Goal: Communication & Community: Answer question/provide support

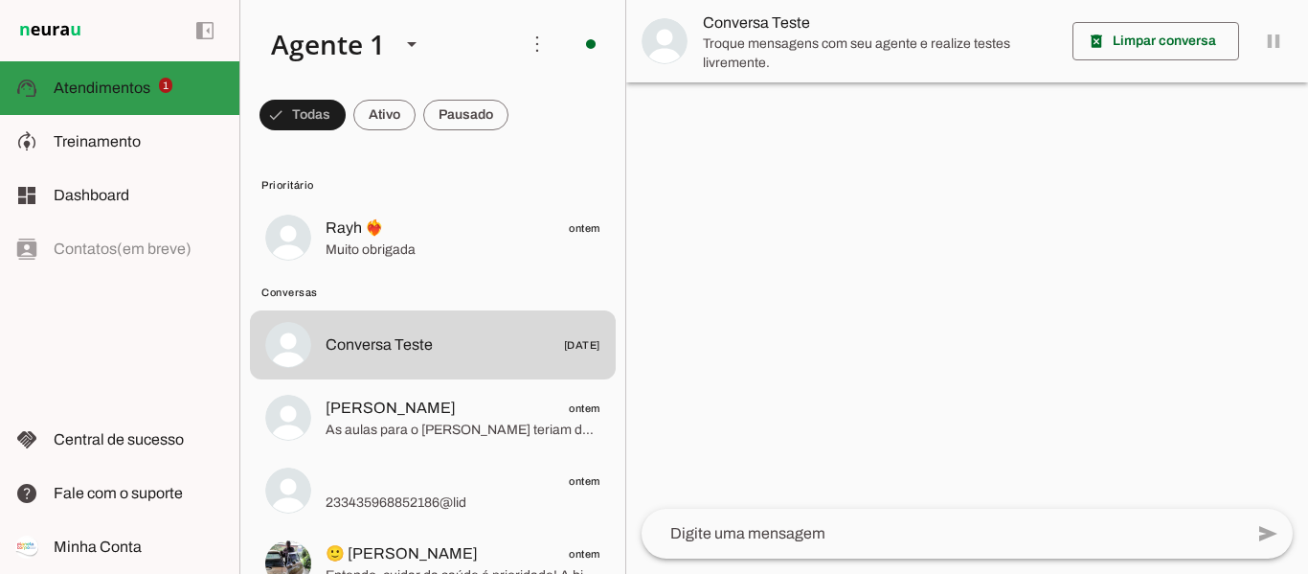
click at [138, 90] on span "Atendimentos" at bounding box center [102, 87] width 97 height 16
click at [375, 228] on span "Rayh ❤️‍🔥" at bounding box center [355, 227] width 58 height 23
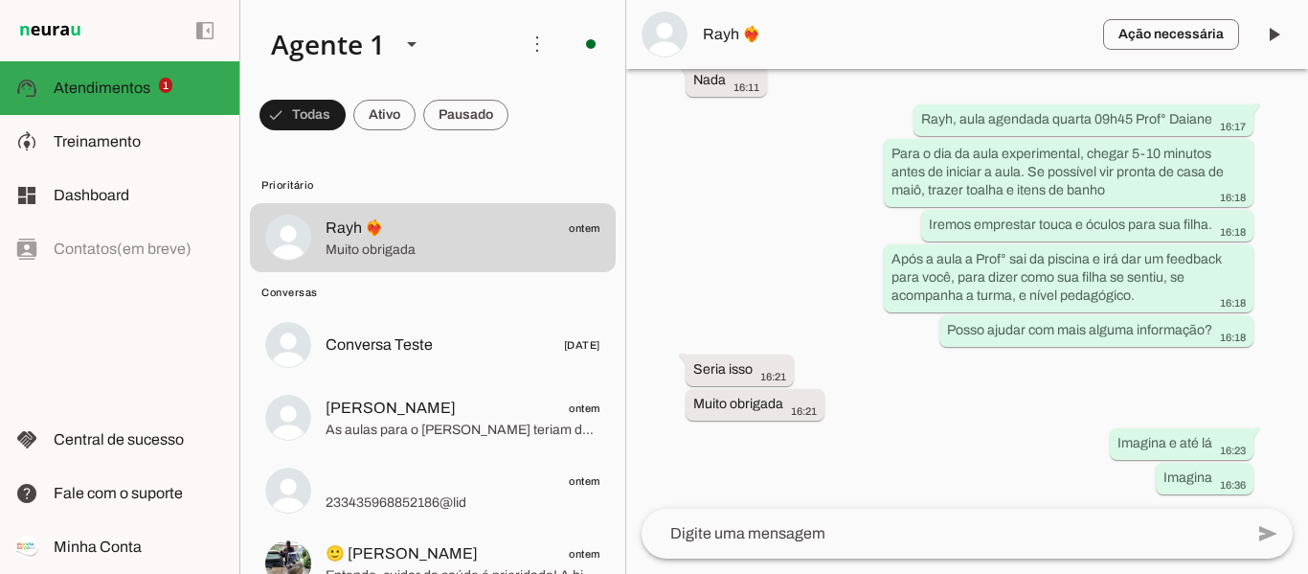
scroll to position [2712, 0]
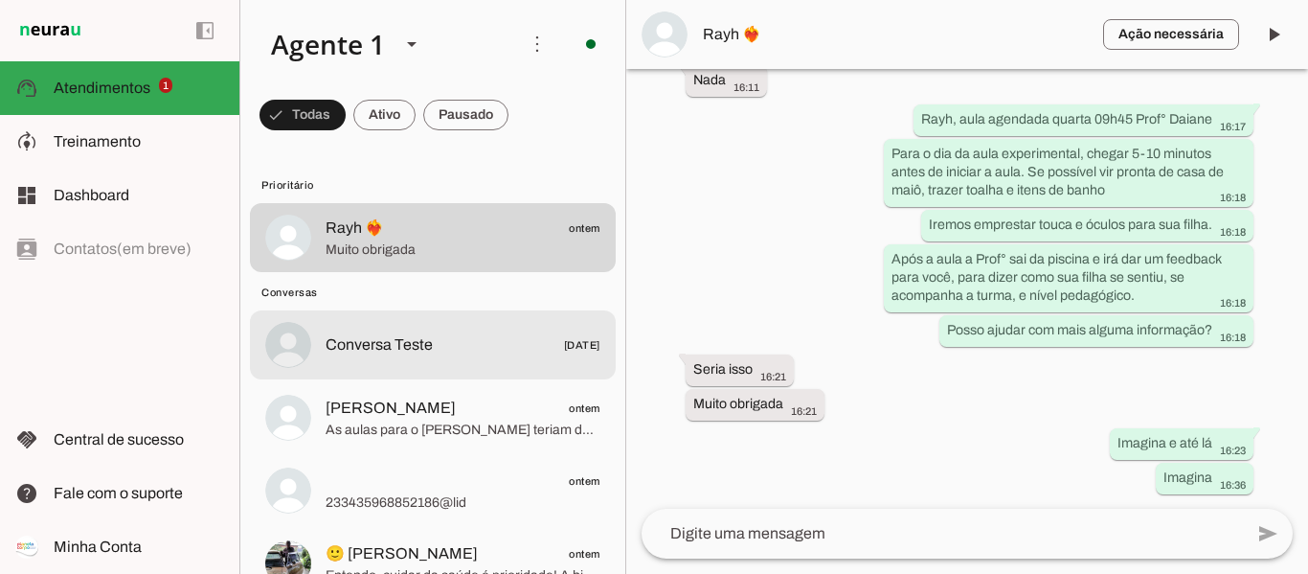
click at [341, 343] on span "Conversa Teste" at bounding box center [379, 344] width 107 height 23
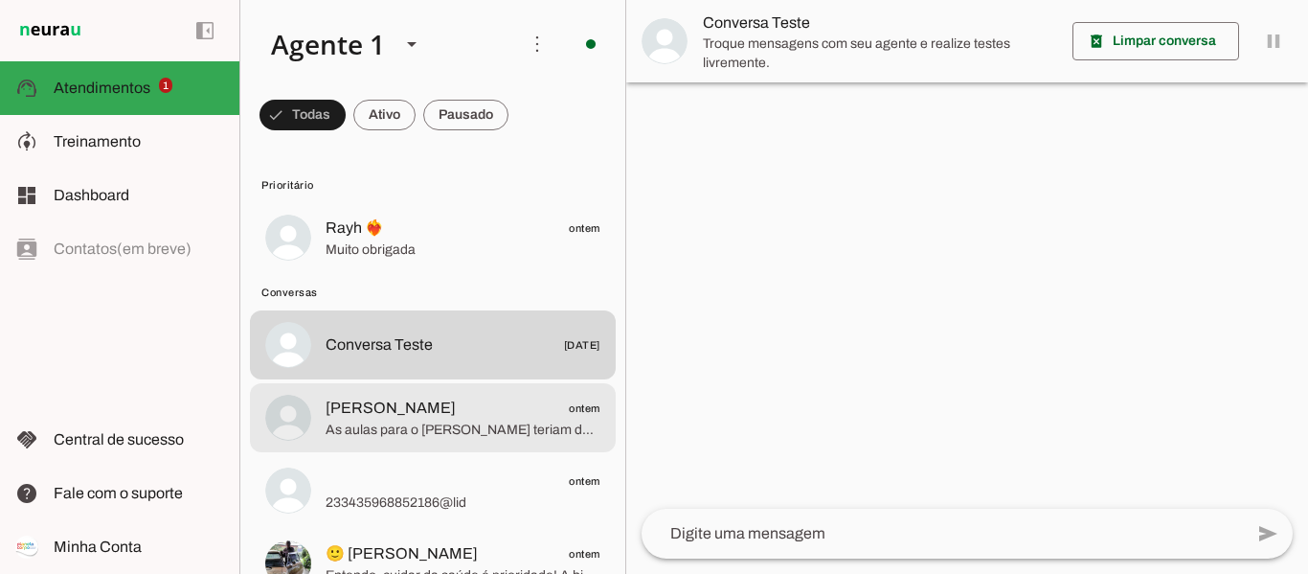
click at [417, 425] on span "As aulas para o [PERSON_NAME] teriam duração de 40 minutos, perfeitas para mant…" at bounding box center [463, 429] width 275 height 19
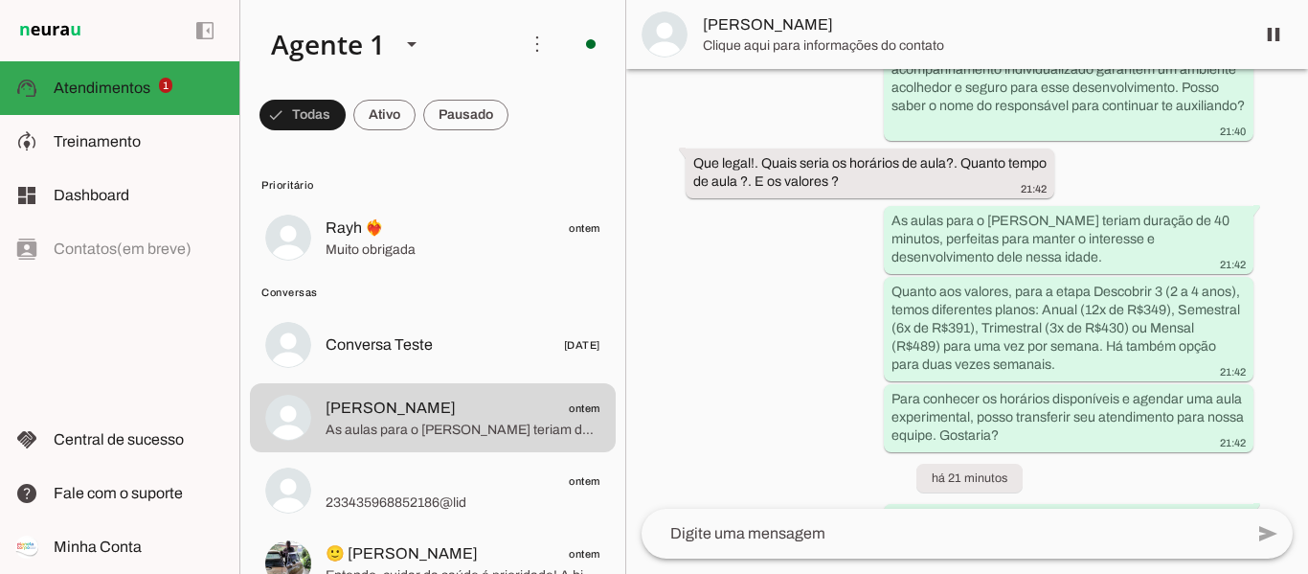
scroll to position [1517, 0]
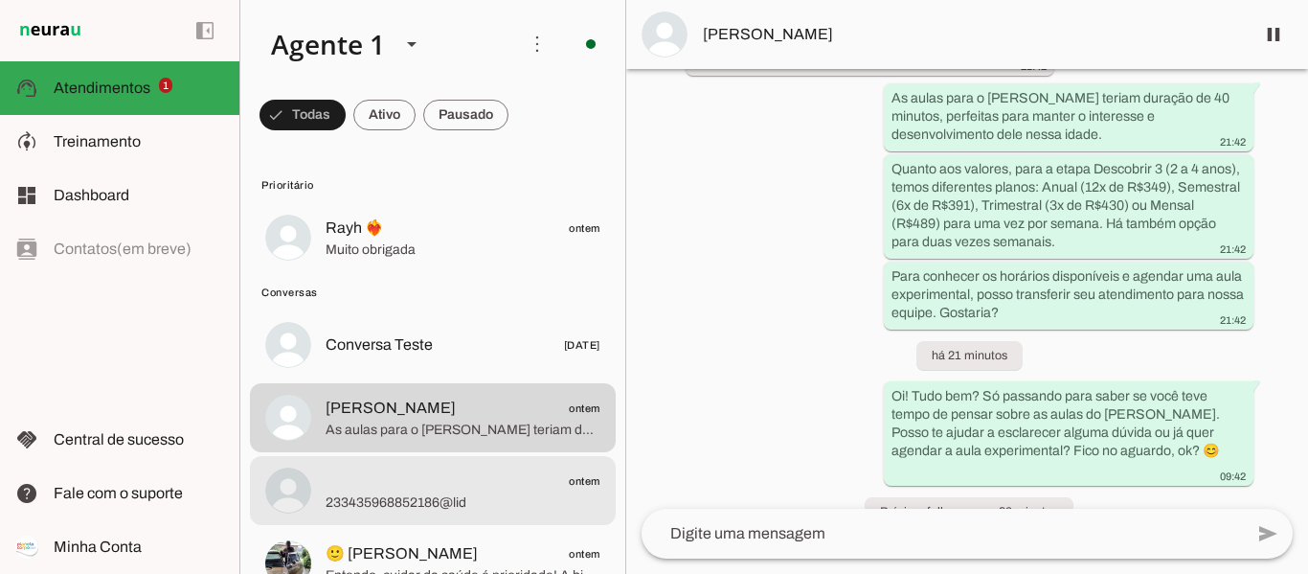
click at [356, 483] on span "ontem" at bounding box center [463, 481] width 275 height 24
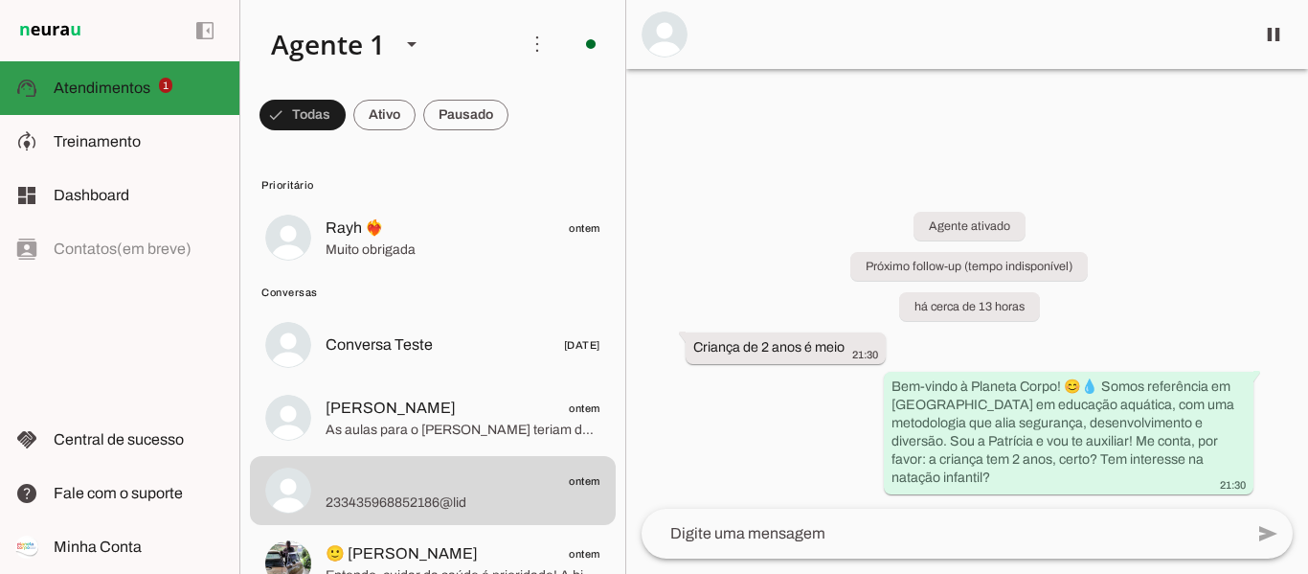
click at [97, 80] on span "Atendimentos" at bounding box center [102, 87] width 97 height 16
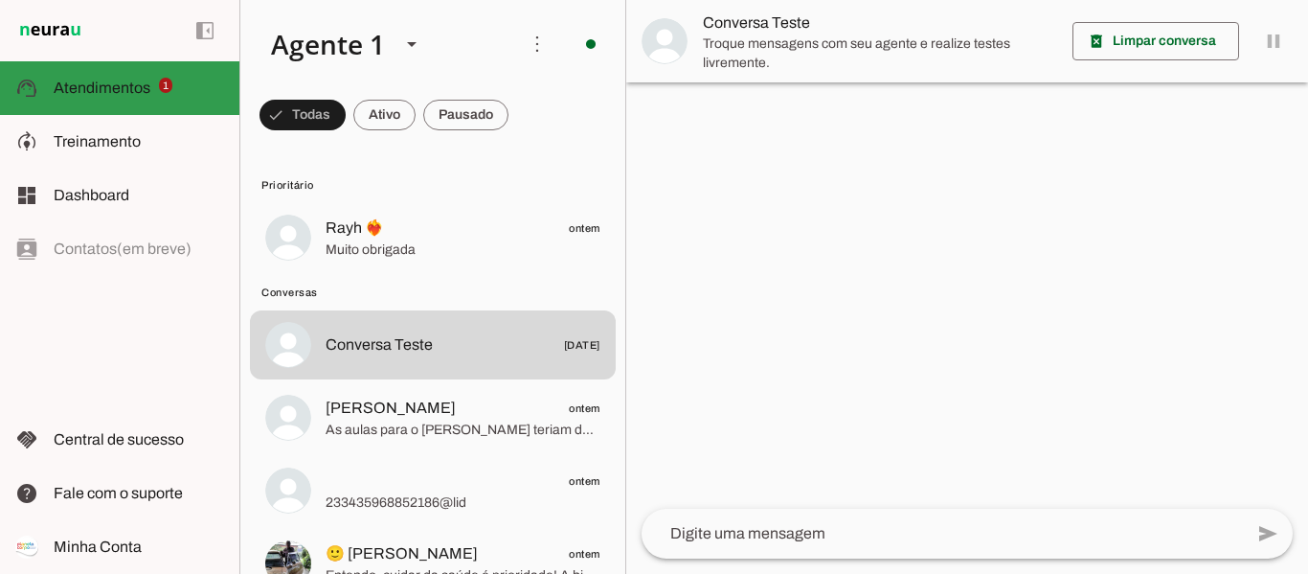
click at [97, 80] on span "Atendimentos" at bounding box center [102, 87] width 97 height 16
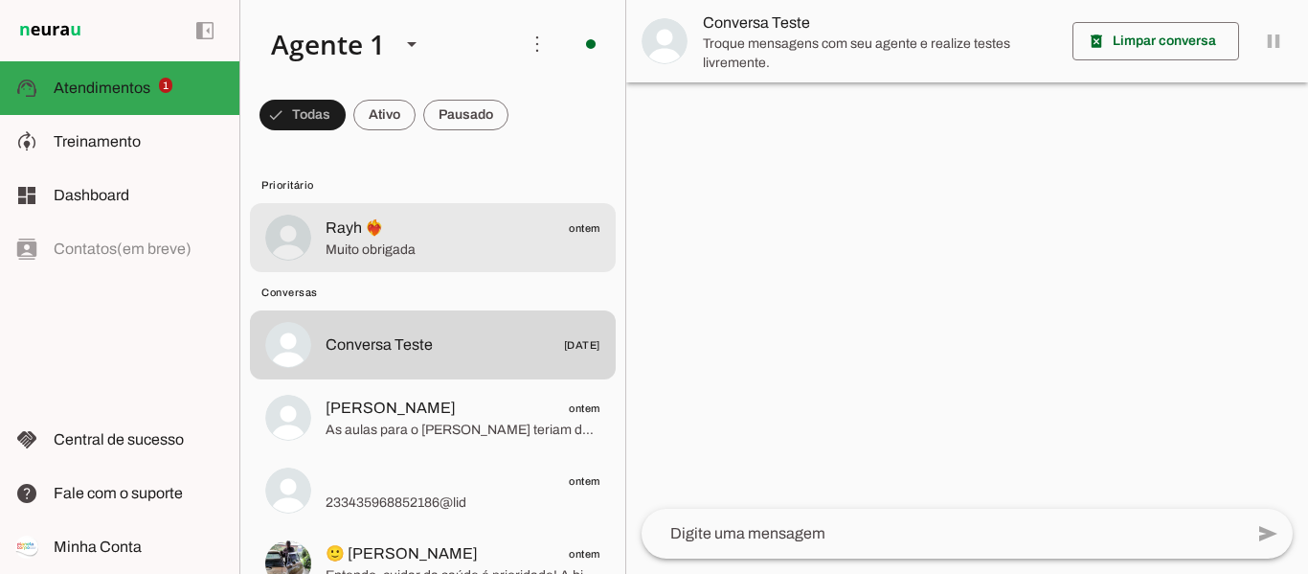
click at [418, 240] on span "Muito obrigada" at bounding box center [463, 249] width 275 height 19
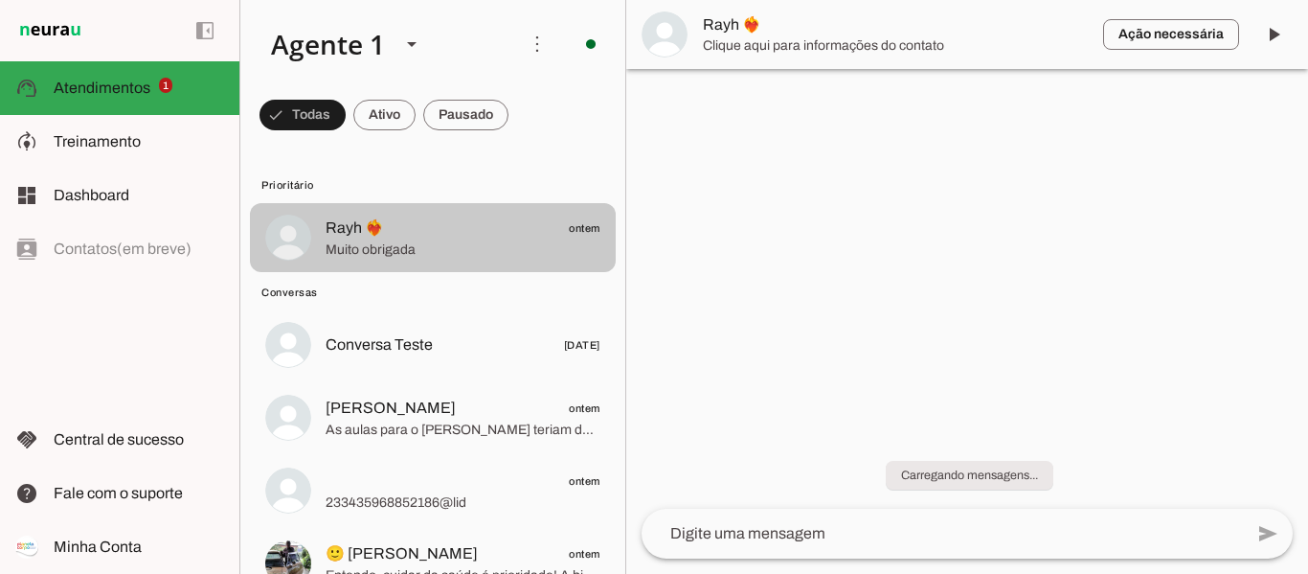
click at [418, 240] on span "Muito obrigada" at bounding box center [463, 249] width 275 height 19
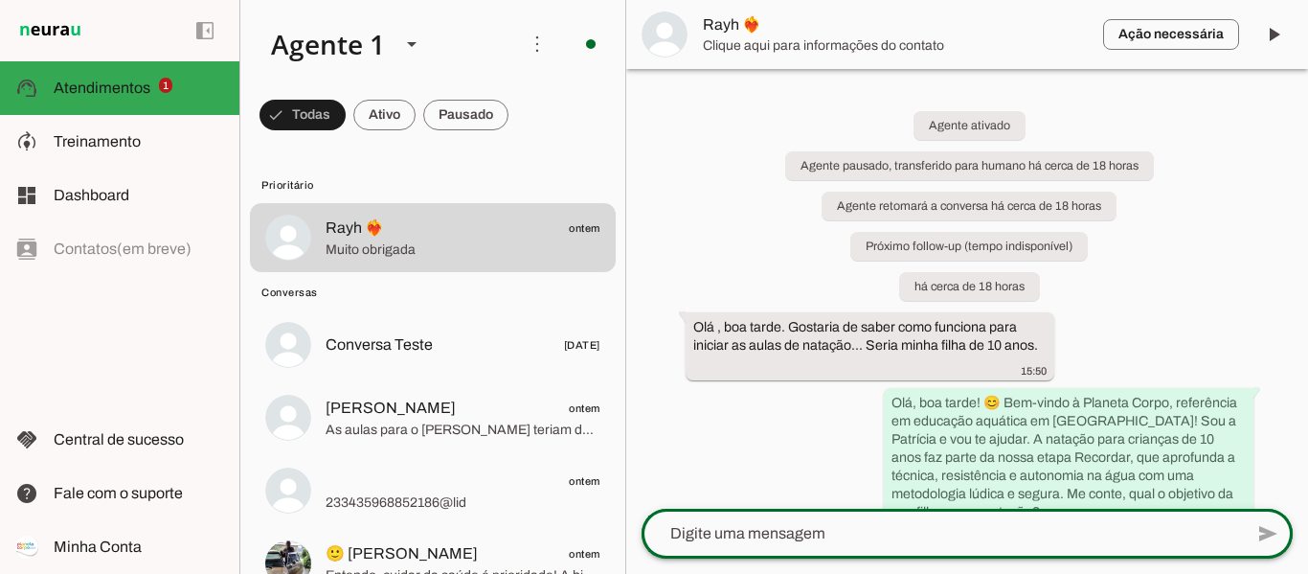
click at [772, 546] on div at bounding box center [942, 533] width 601 height 50
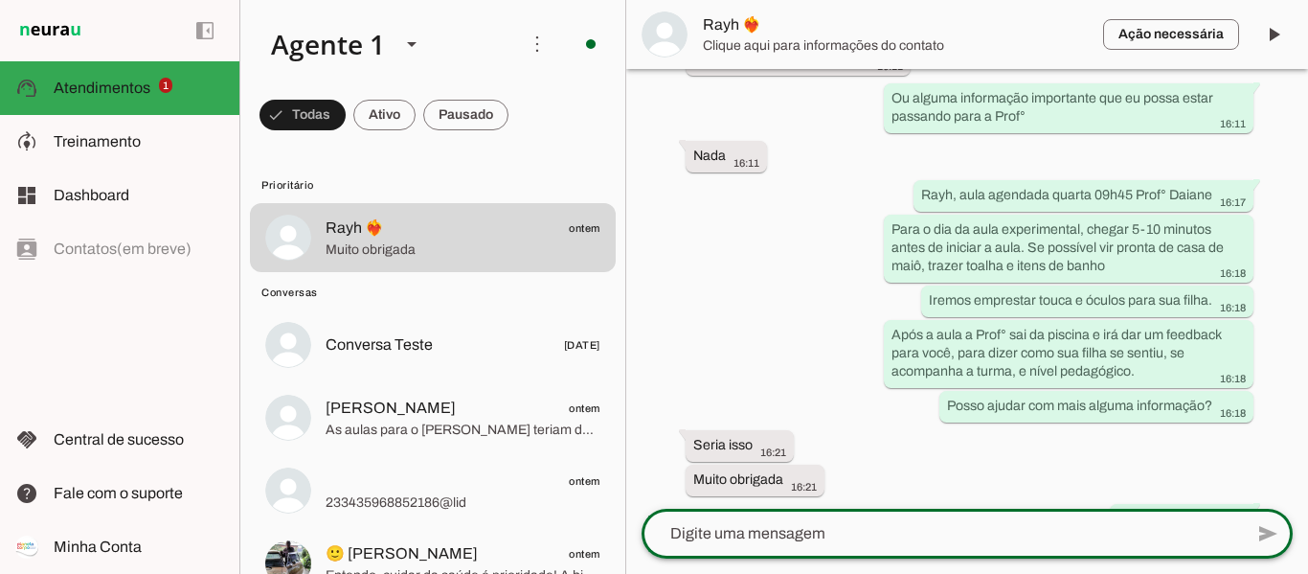
scroll to position [2712, 0]
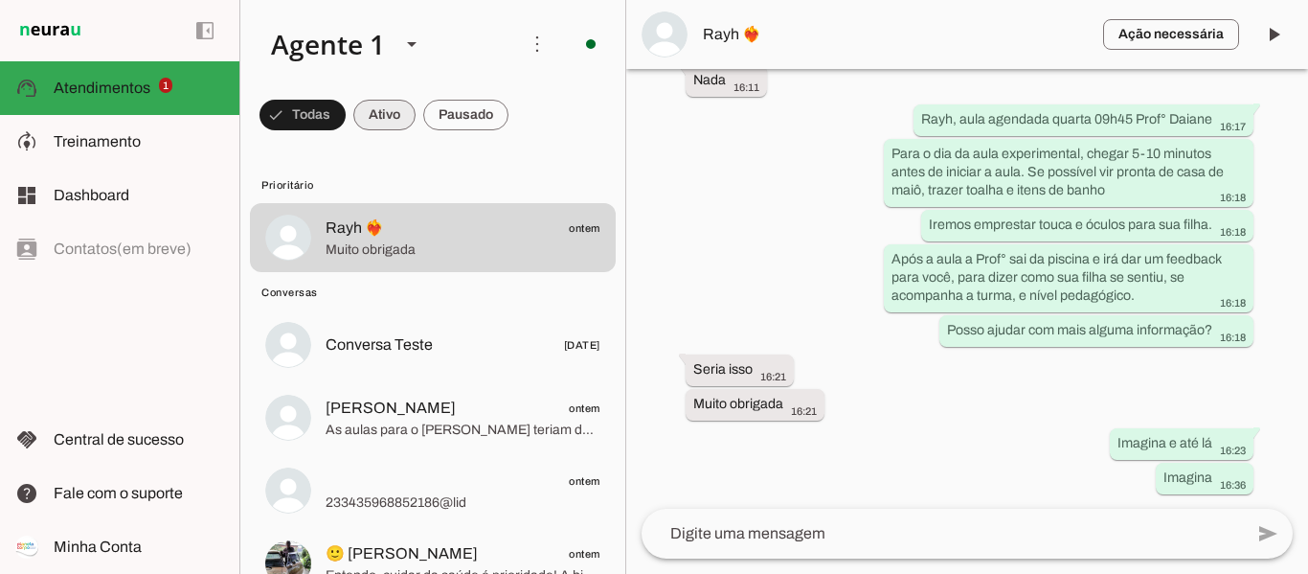
click at [346, 104] on span at bounding box center [302, 115] width 86 height 46
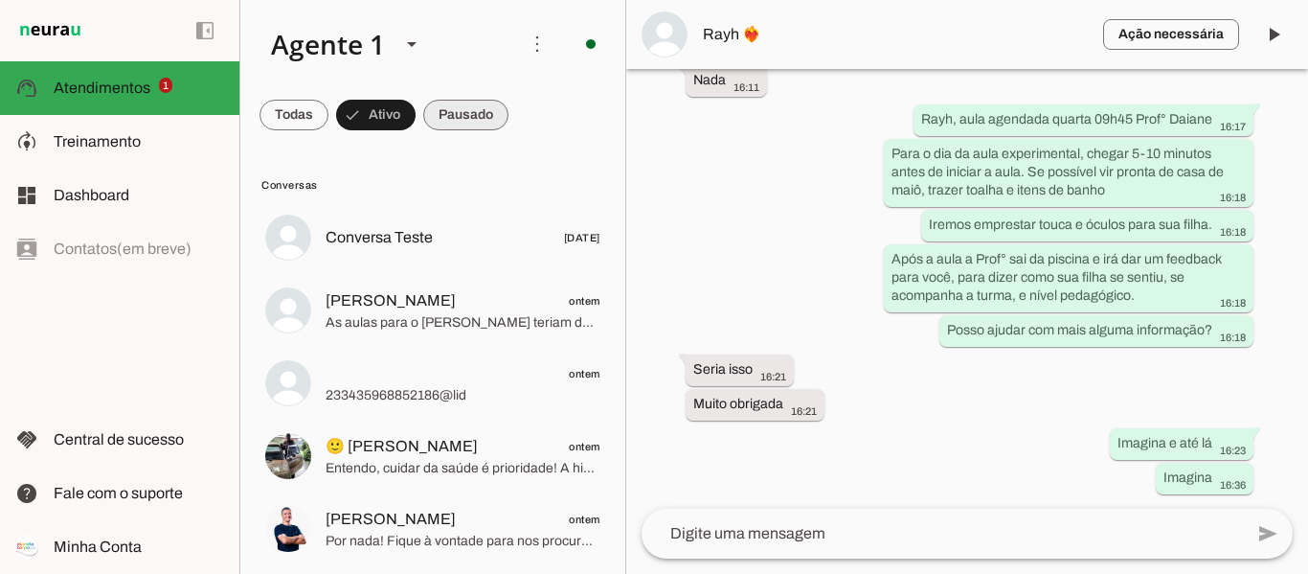
click at [328, 116] on span at bounding box center [293, 115] width 69 height 46
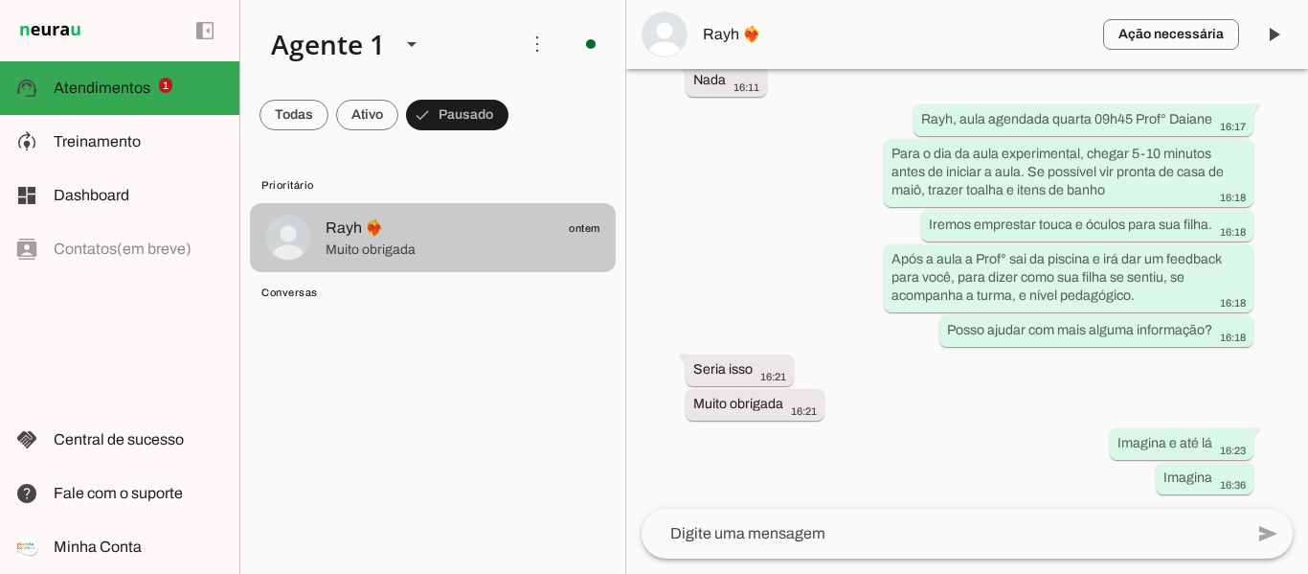
click at [354, 244] on span "Muito obrigada" at bounding box center [463, 249] width 275 height 19
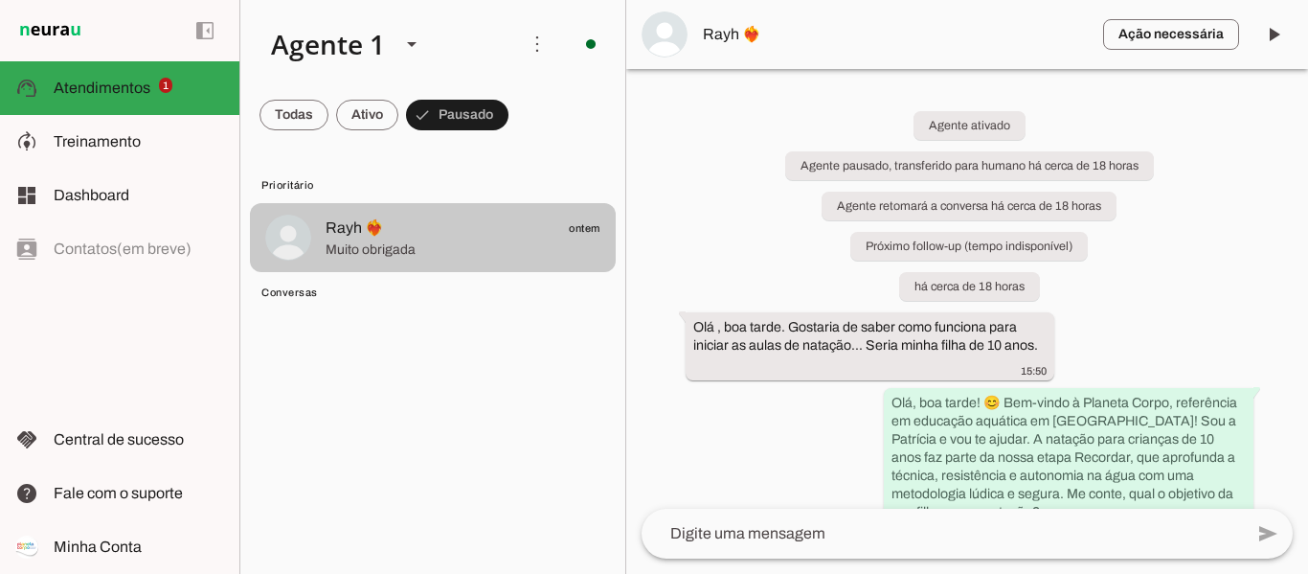
click at [354, 244] on span "Muito obrigada" at bounding box center [463, 249] width 275 height 19
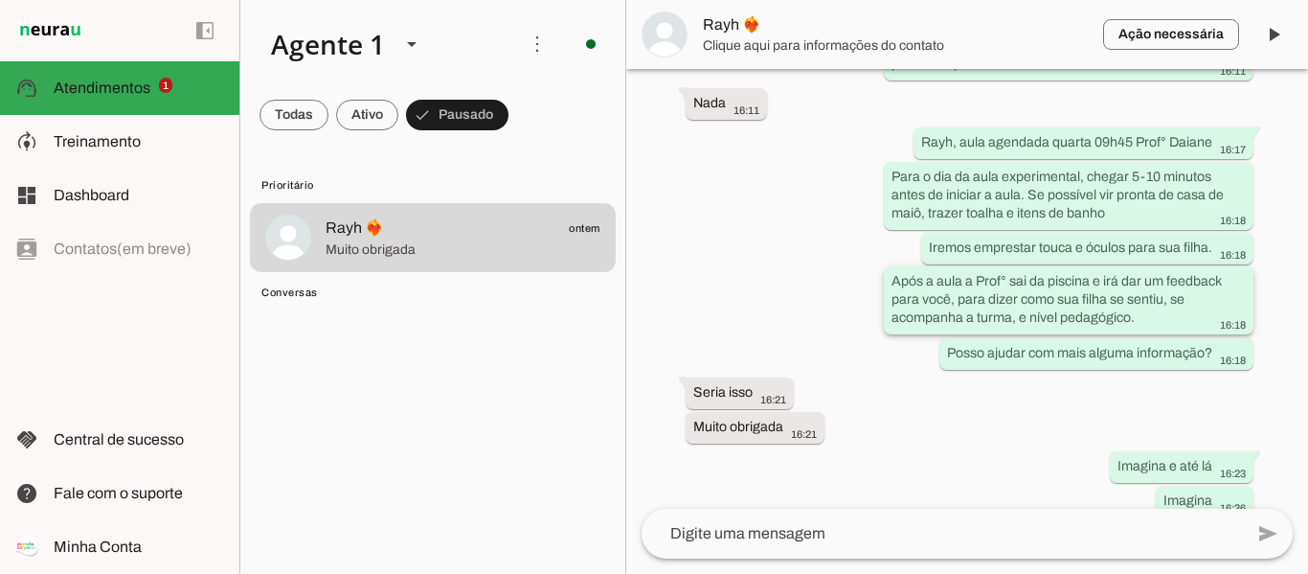
scroll to position [2712, 0]
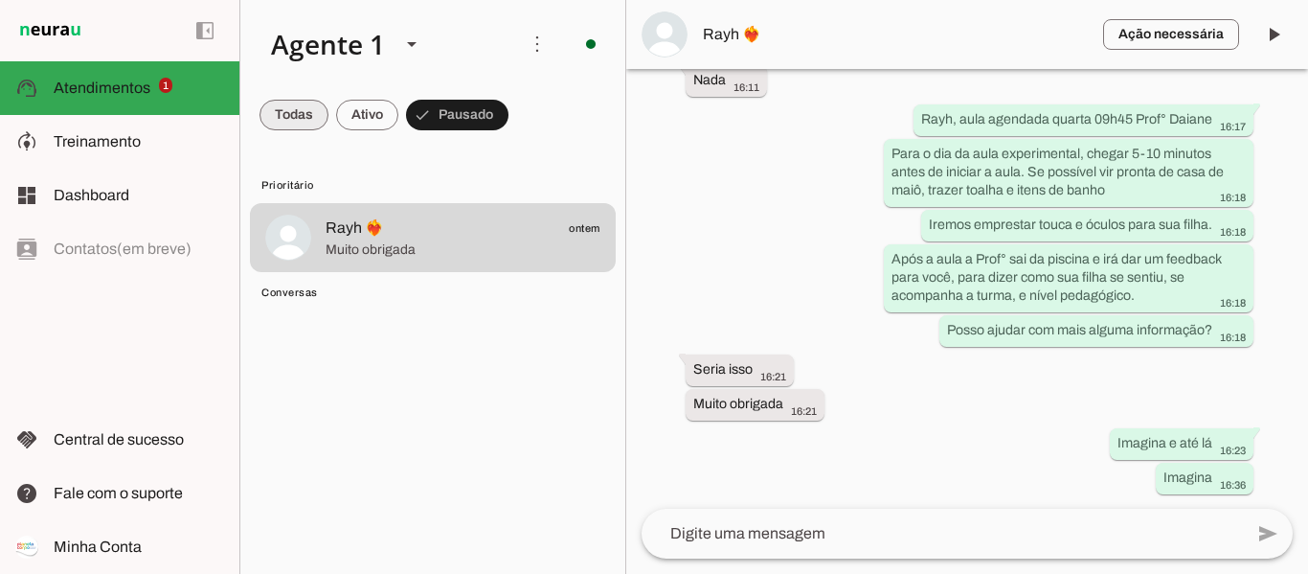
click at [288, 116] on span at bounding box center [293, 115] width 69 height 46
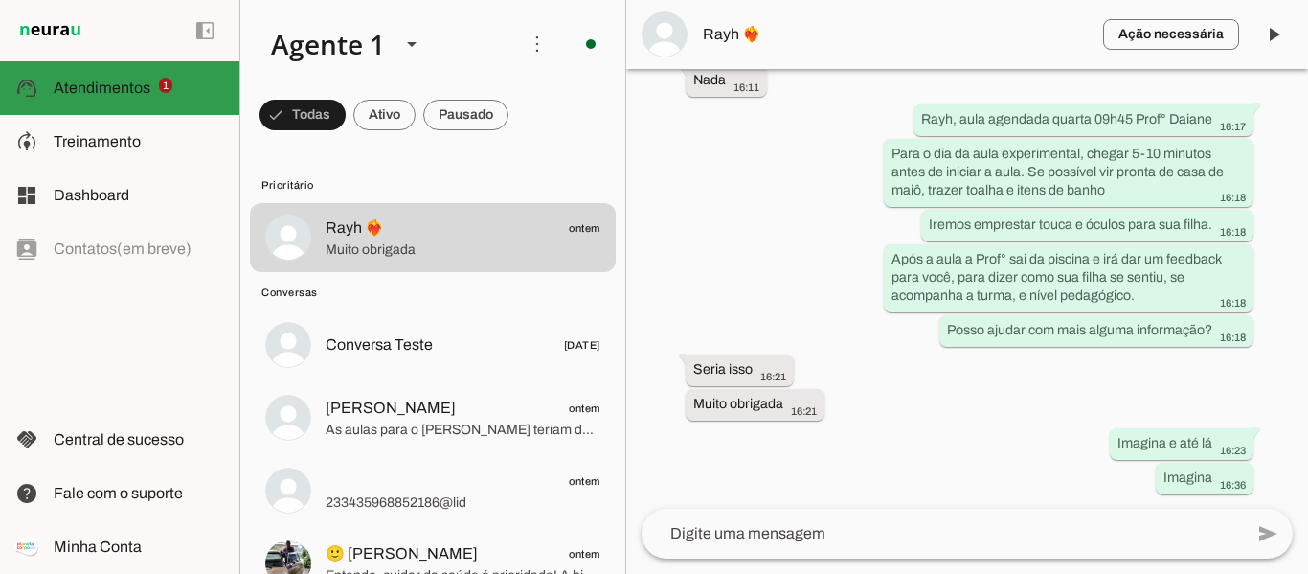
click at [106, 90] on span "Atendimentos" at bounding box center [102, 87] width 97 height 16
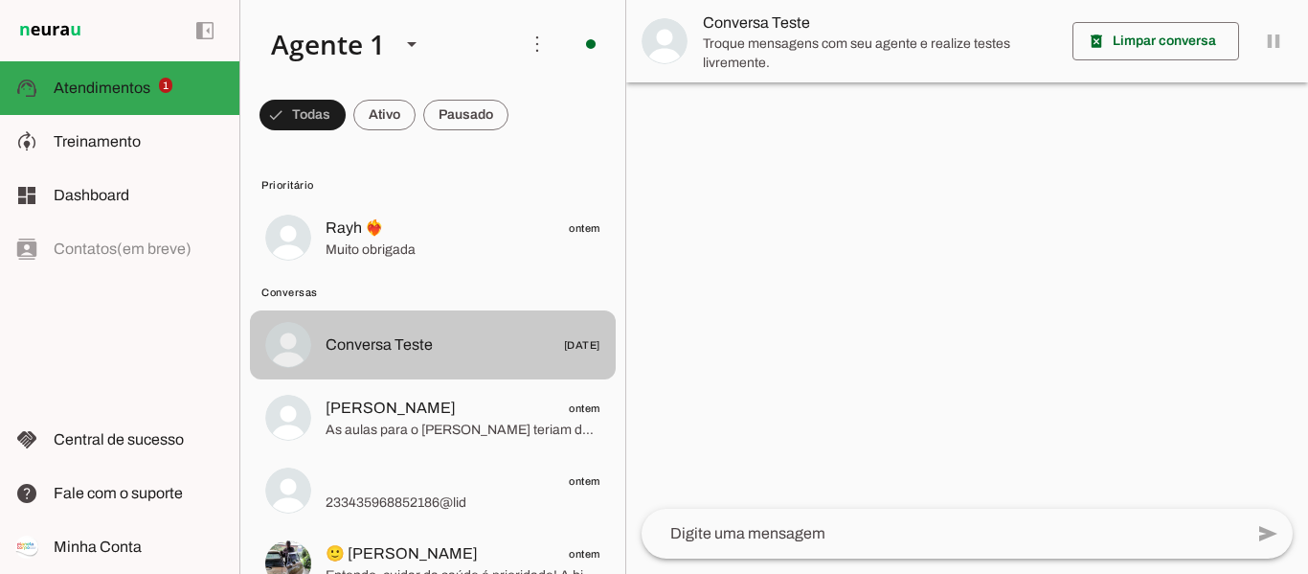
click at [347, 344] on span "Conversa Teste" at bounding box center [379, 344] width 107 height 23
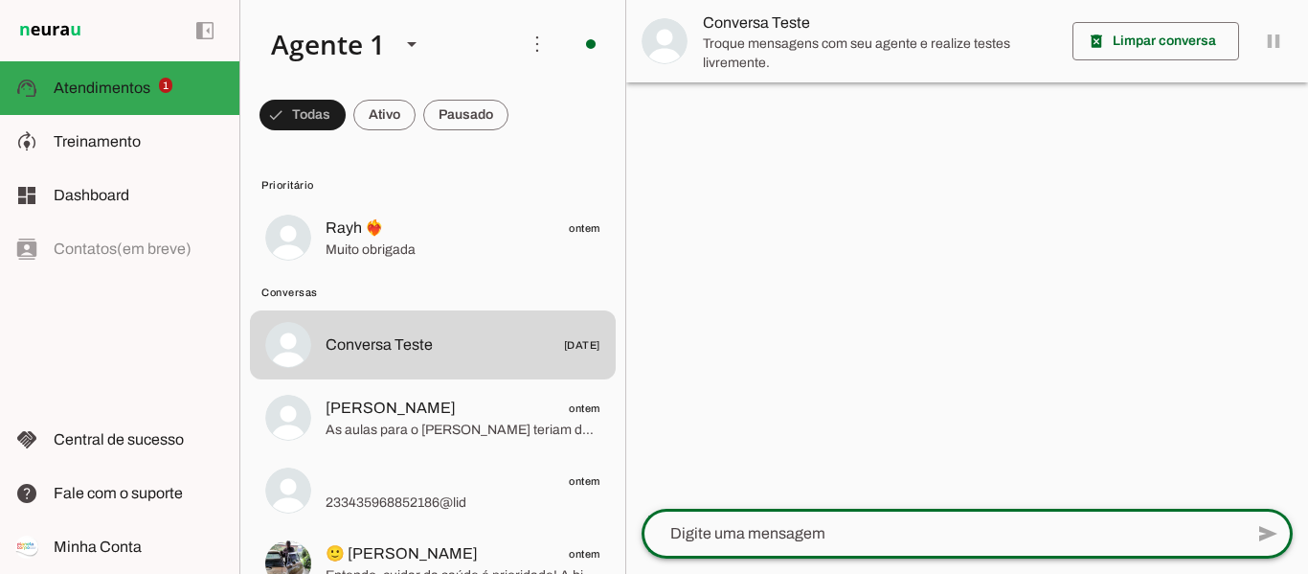
click at [866, 523] on textarea at bounding box center [942, 533] width 601 height 23
